Goal: Use online tool/utility: Utilize a website feature to perform a specific function

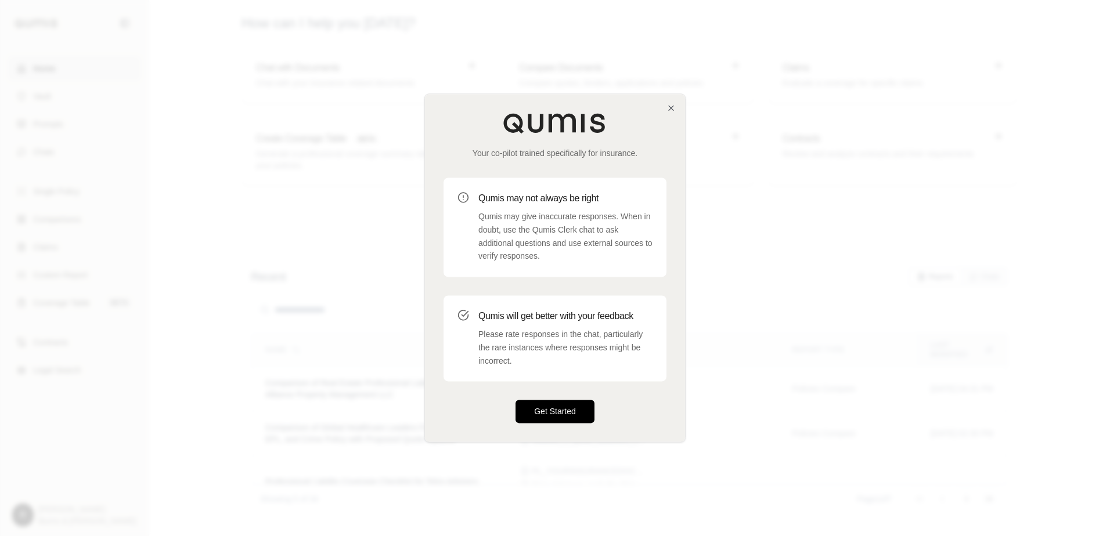
click at [549, 416] on button "Get Started" at bounding box center [554, 412] width 79 height 23
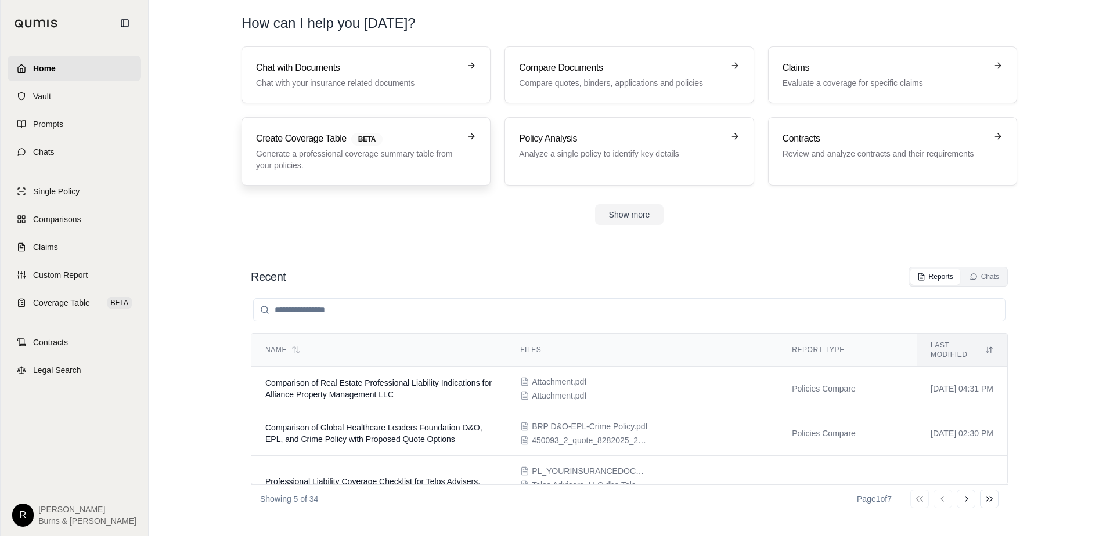
click at [388, 157] on p "Generate a professional coverage summary table from your policies." at bounding box center [358, 159] width 204 height 23
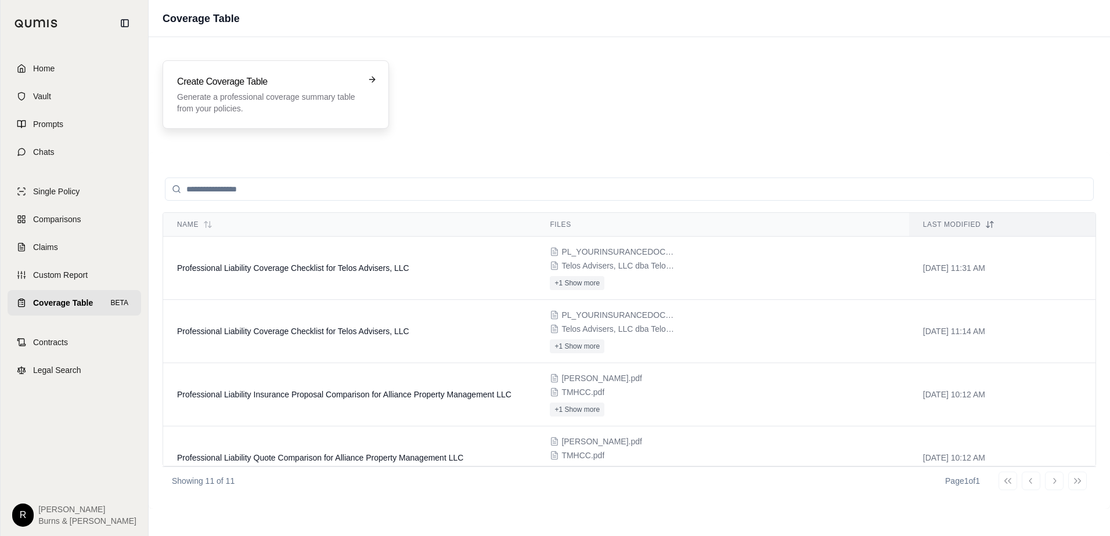
click at [319, 115] on div "Create Coverage Table Generate a professional coverage summary table from your …" at bounding box center [276, 94] width 226 height 68
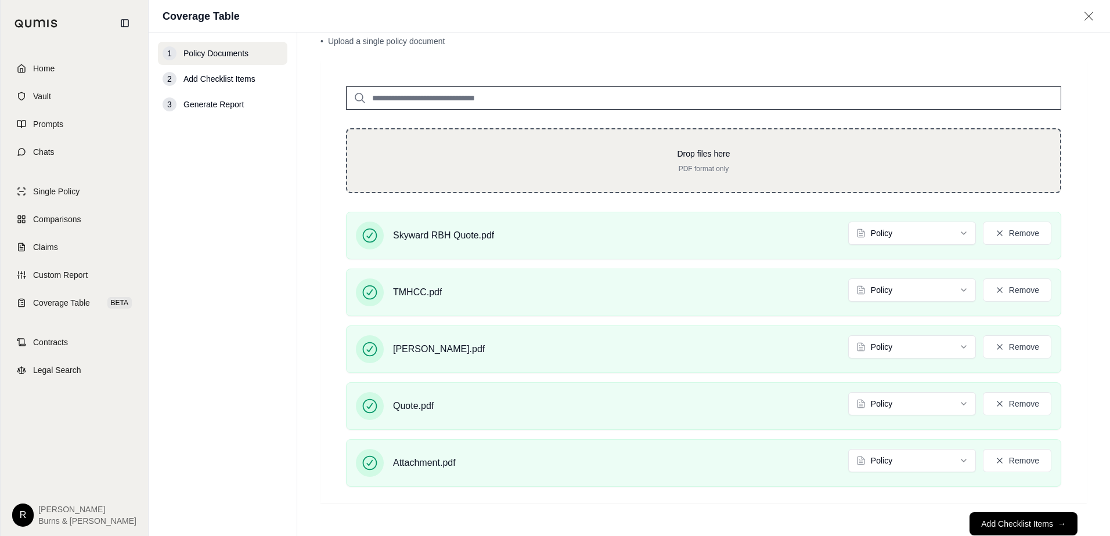
scroll to position [58, 0]
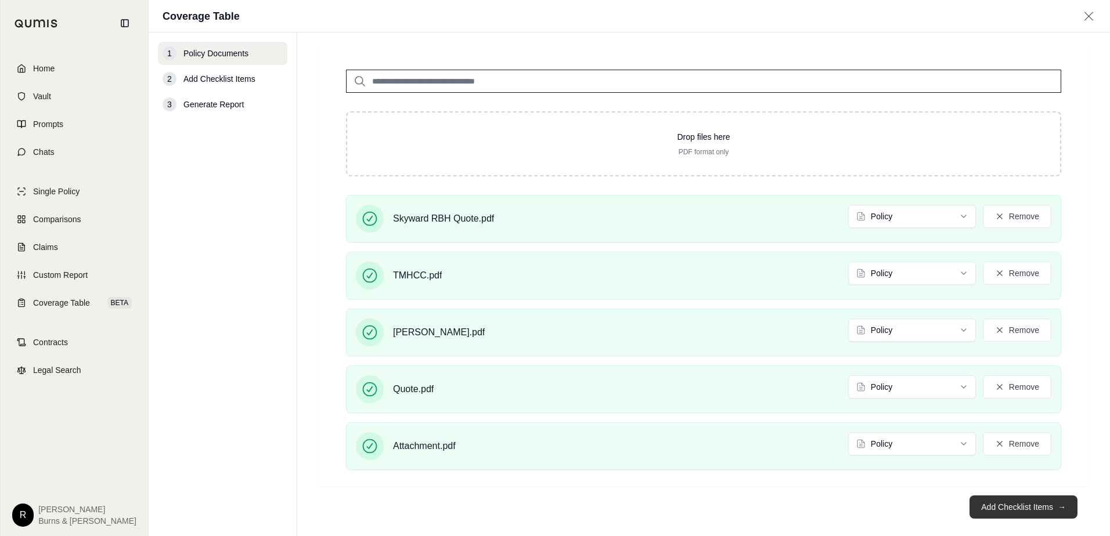
click at [982, 506] on button "Add Checklist Items →" at bounding box center [1023, 507] width 108 height 23
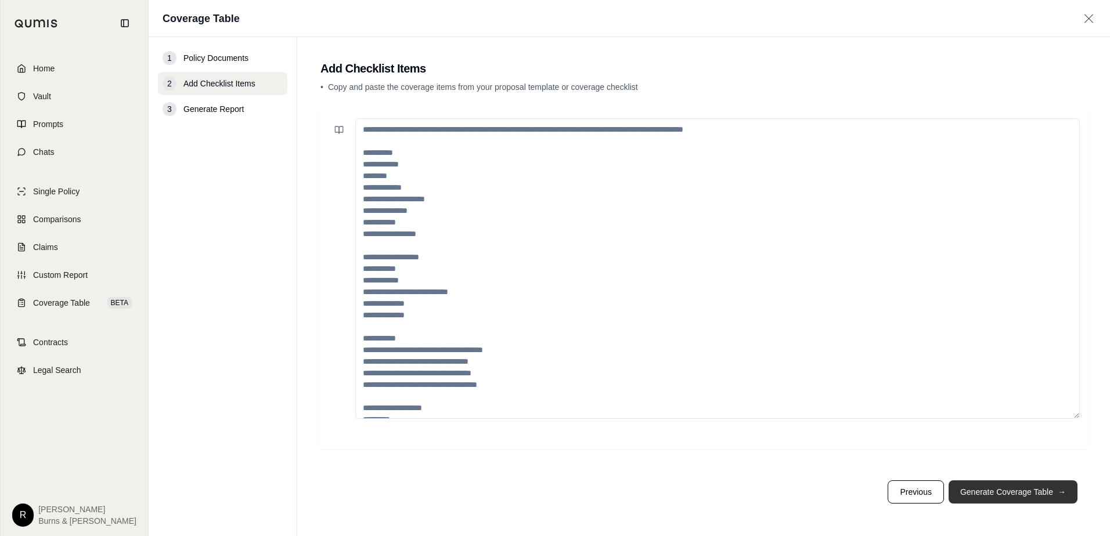
scroll to position [0, 0]
click at [378, 145] on textarea at bounding box center [717, 268] width 724 height 301
paste textarea "**********"
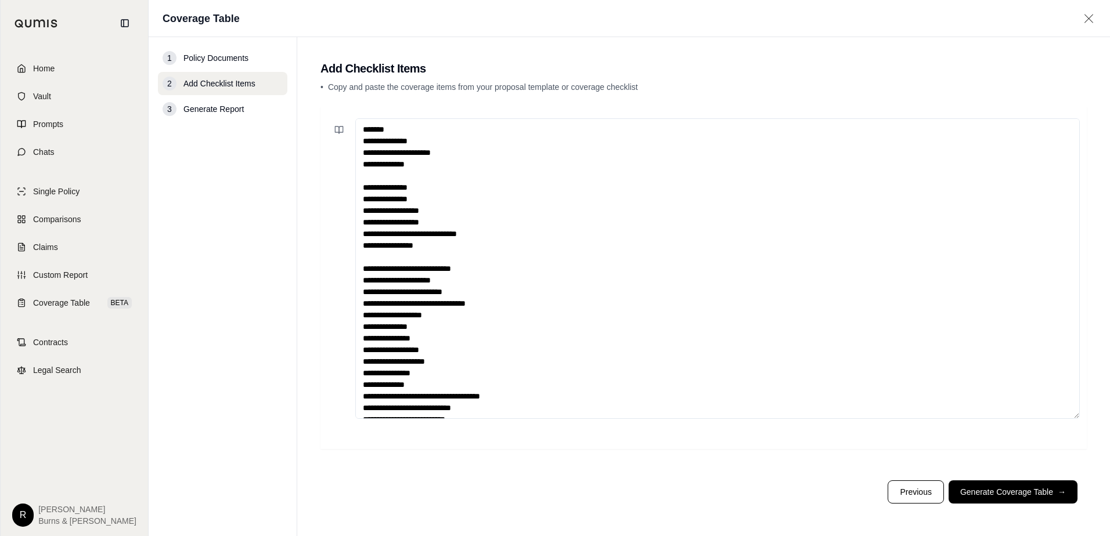
scroll to position [168, 0]
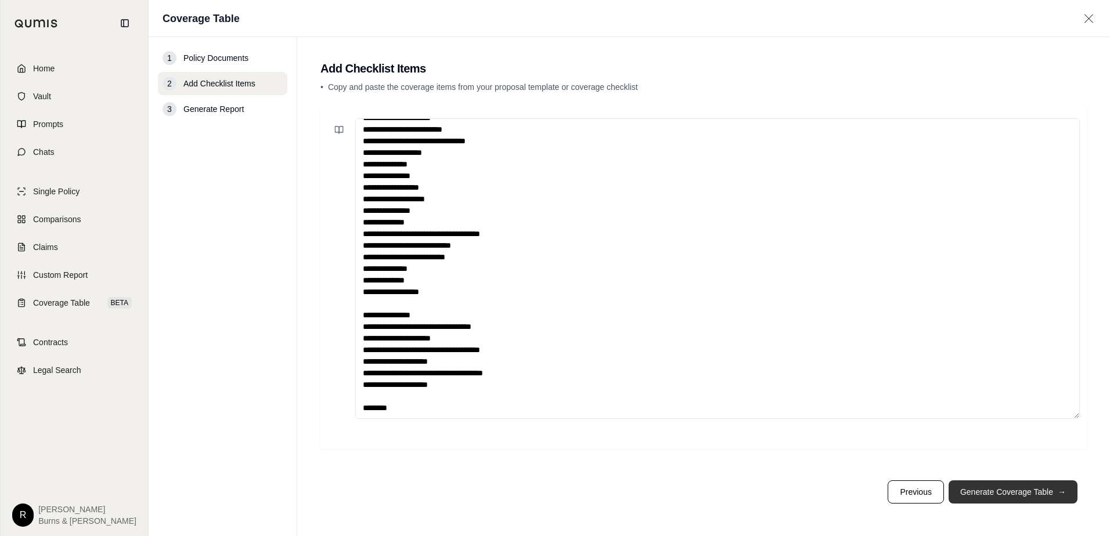
type textarea "**********"
click at [998, 490] on button "Generate Coverage Table →" at bounding box center [1012, 492] width 129 height 23
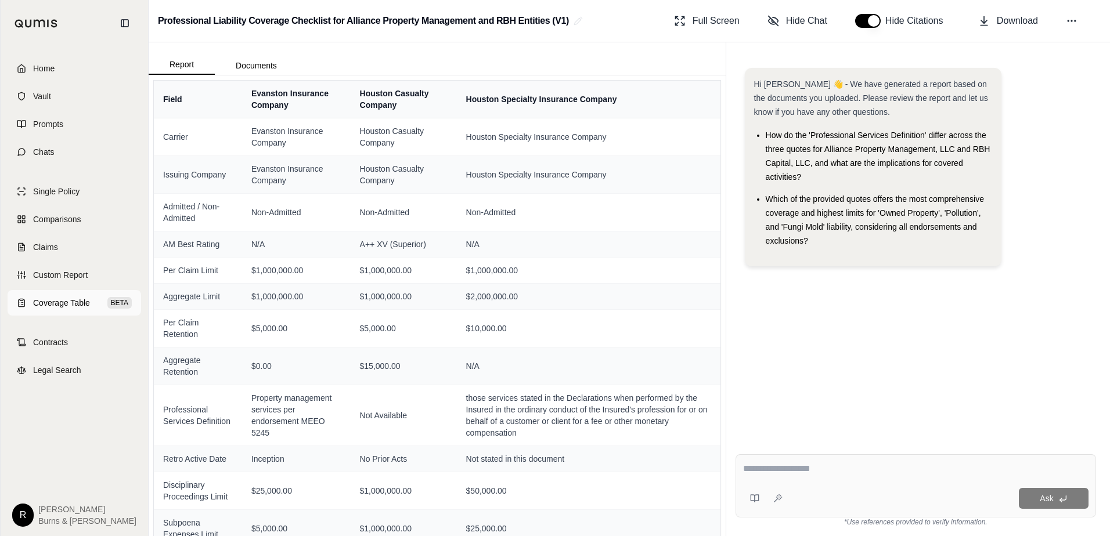
click at [52, 301] on span "Coverage Table" at bounding box center [61, 303] width 57 height 12
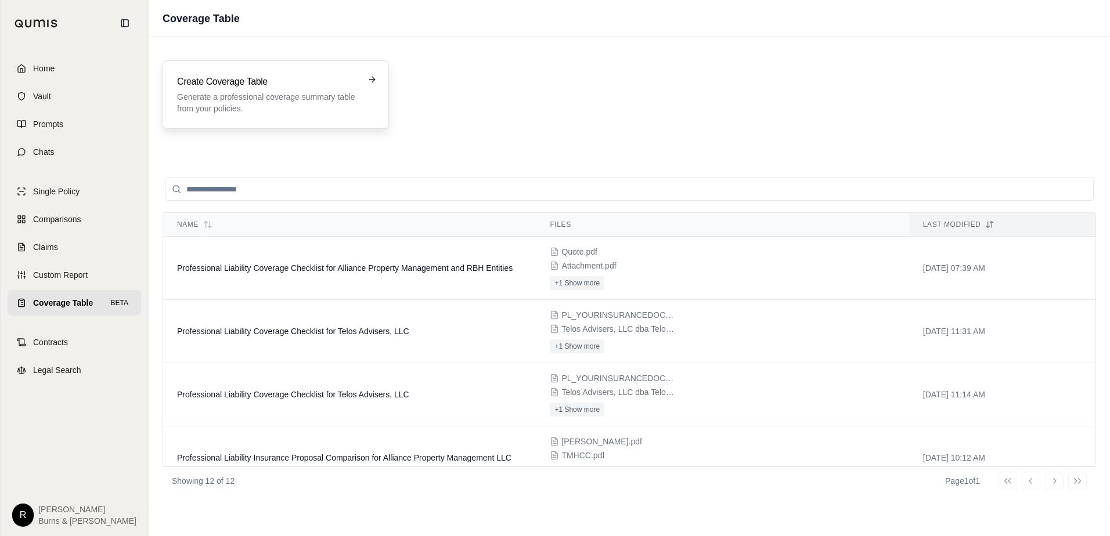
click at [210, 95] on p "Generate a professional coverage summary table from your policies." at bounding box center [267, 102] width 181 height 23
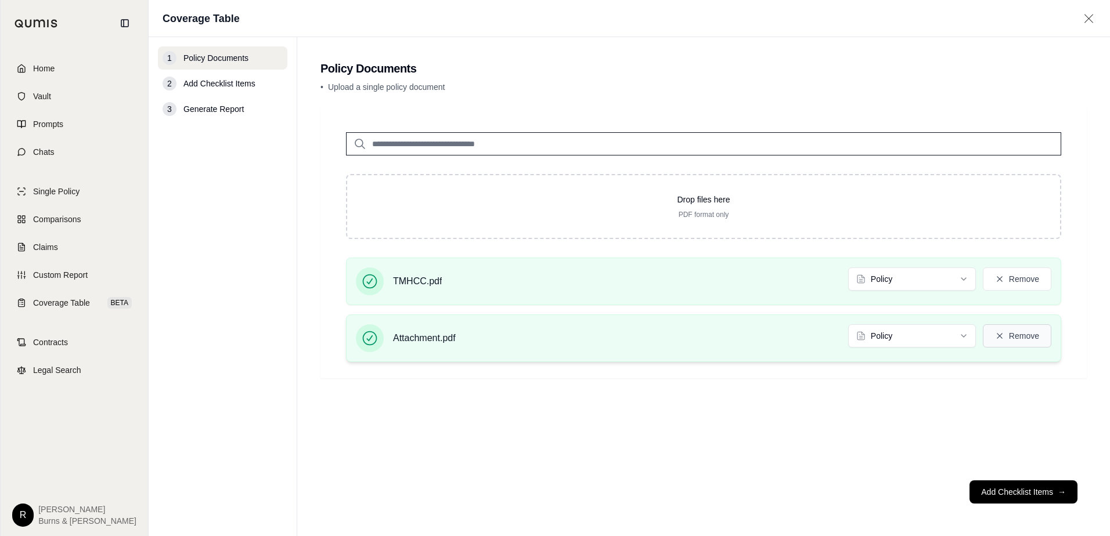
click at [1013, 337] on button "Remove" at bounding box center [1017, 335] width 68 height 23
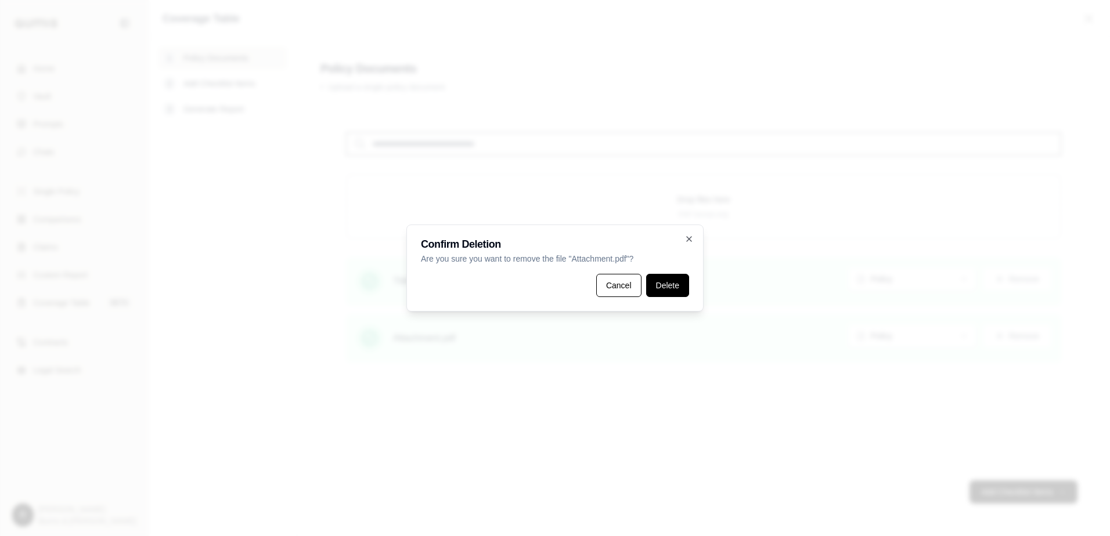
click at [657, 287] on button "Delete" at bounding box center [667, 285] width 43 height 23
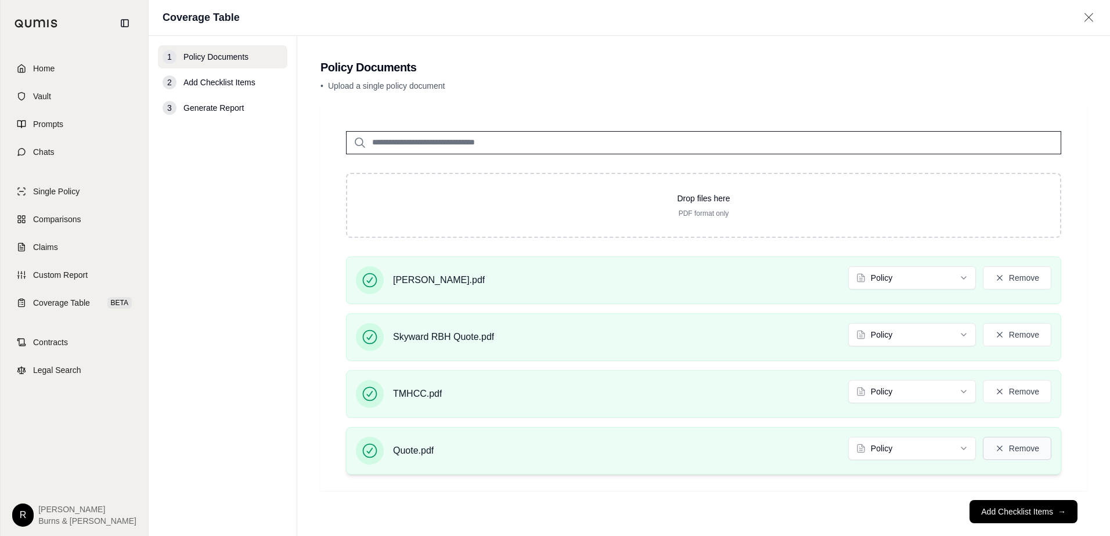
click at [1004, 448] on button "Remove" at bounding box center [1017, 448] width 68 height 23
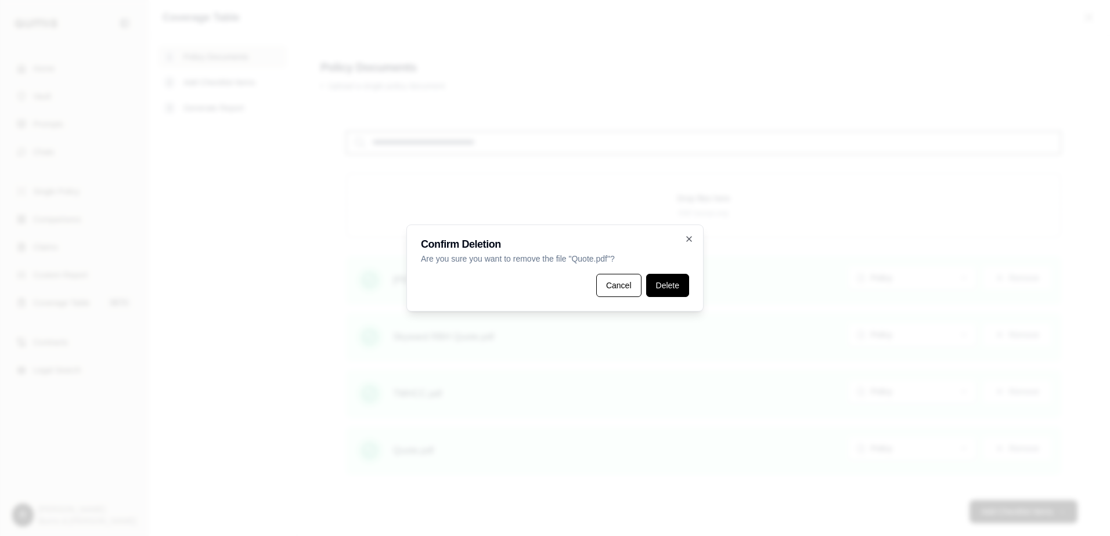
click at [672, 282] on button "Delete" at bounding box center [667, 285] width 43 height 23
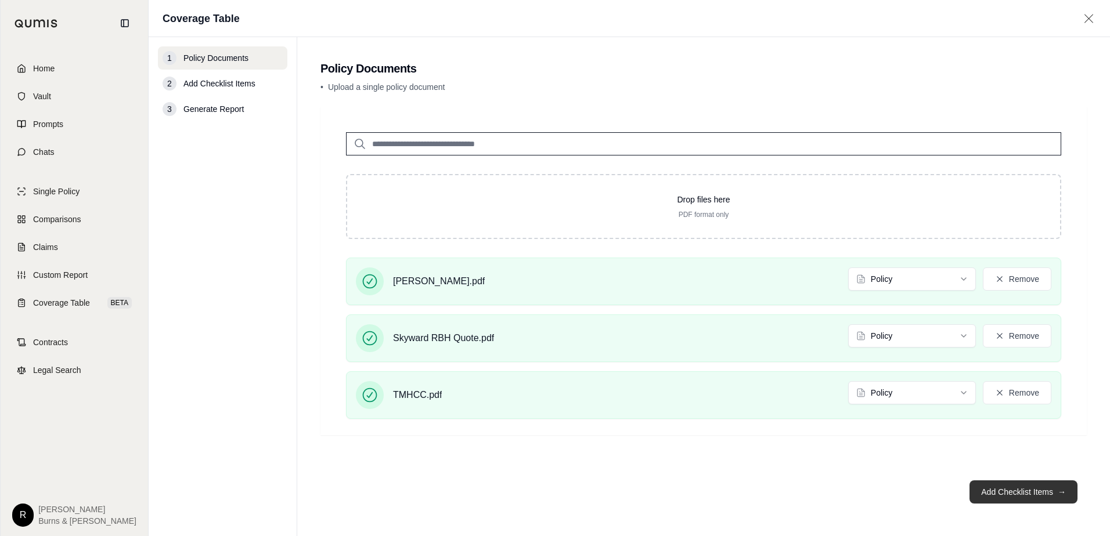
click at [1007, 491] on button "Add Checklist Items →" at bounding box center [1023, 492] width 108 height 23
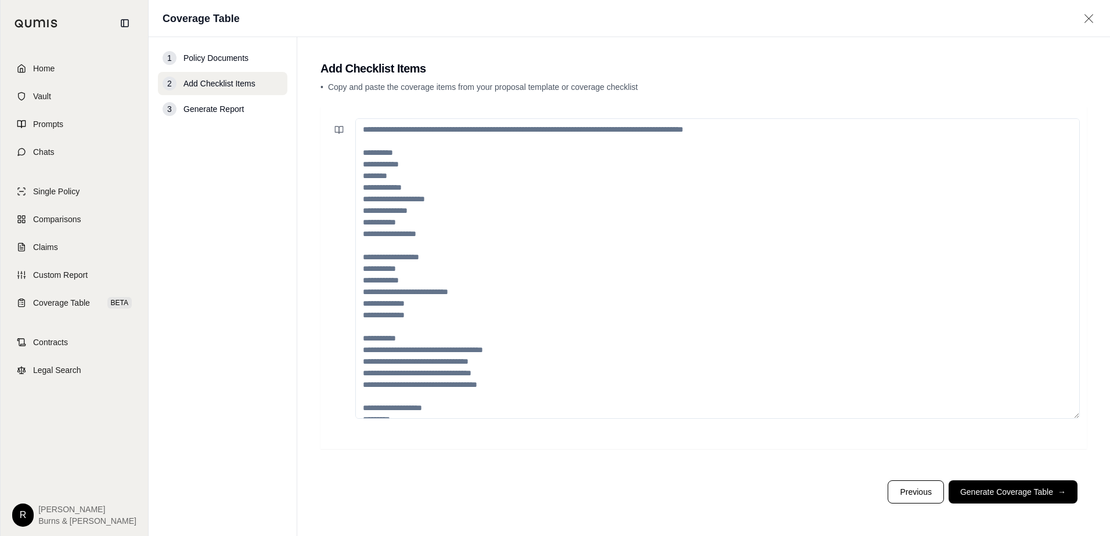
click at [499, 174] on textarea at bounding box center [717, 268] width 724 height 301
paste textarea "**********"
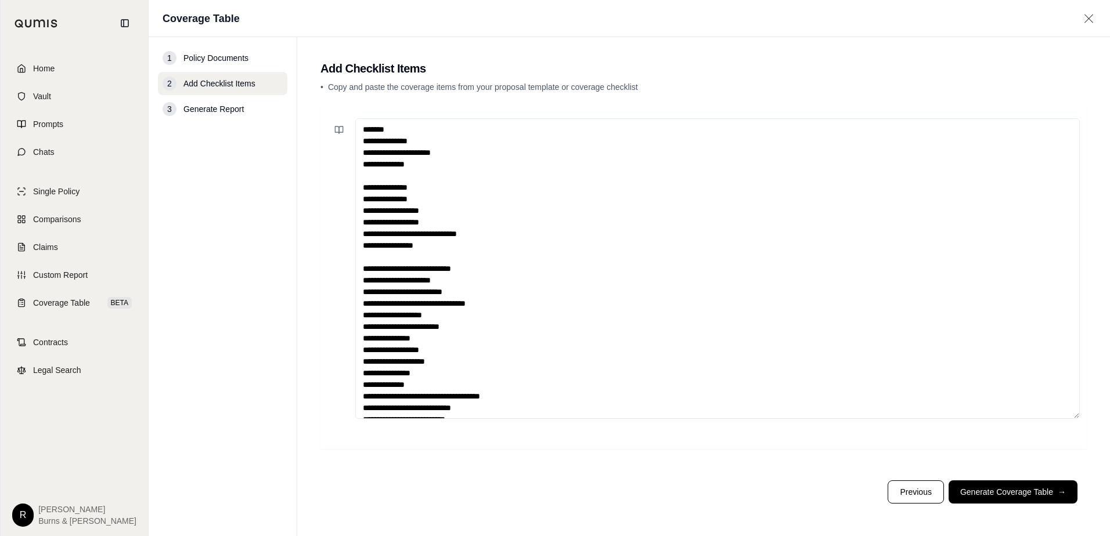
scroll to position [168, 0]
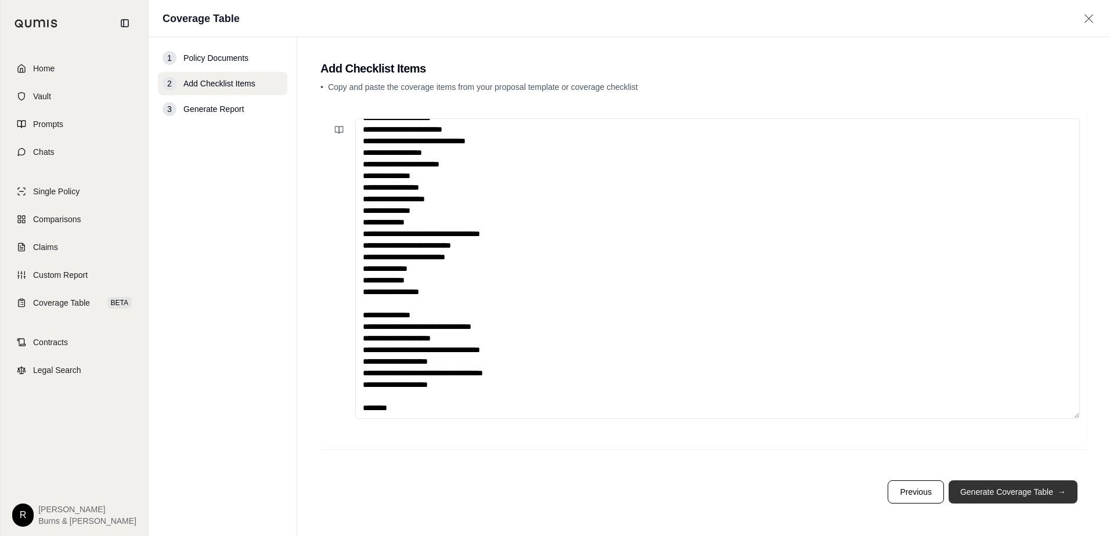
type textarea "**********"
click at [1004, 495] on button "Generate Coverage Table →" at bounding box center [1012, 492] width 129 height 23
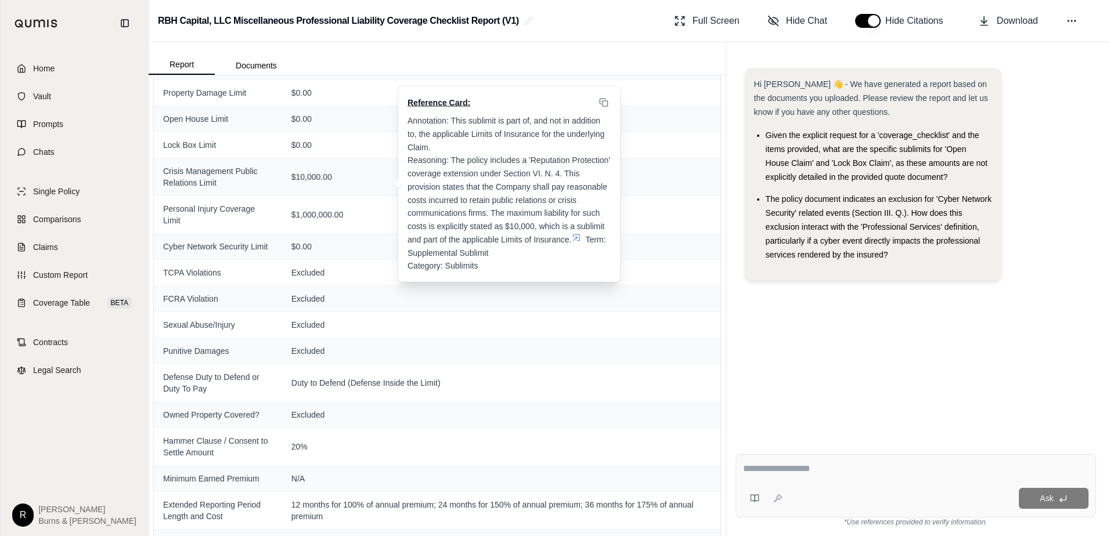
scroll to position [585, 0]
